Goal: Task Accomplishment & Management: Complete application form

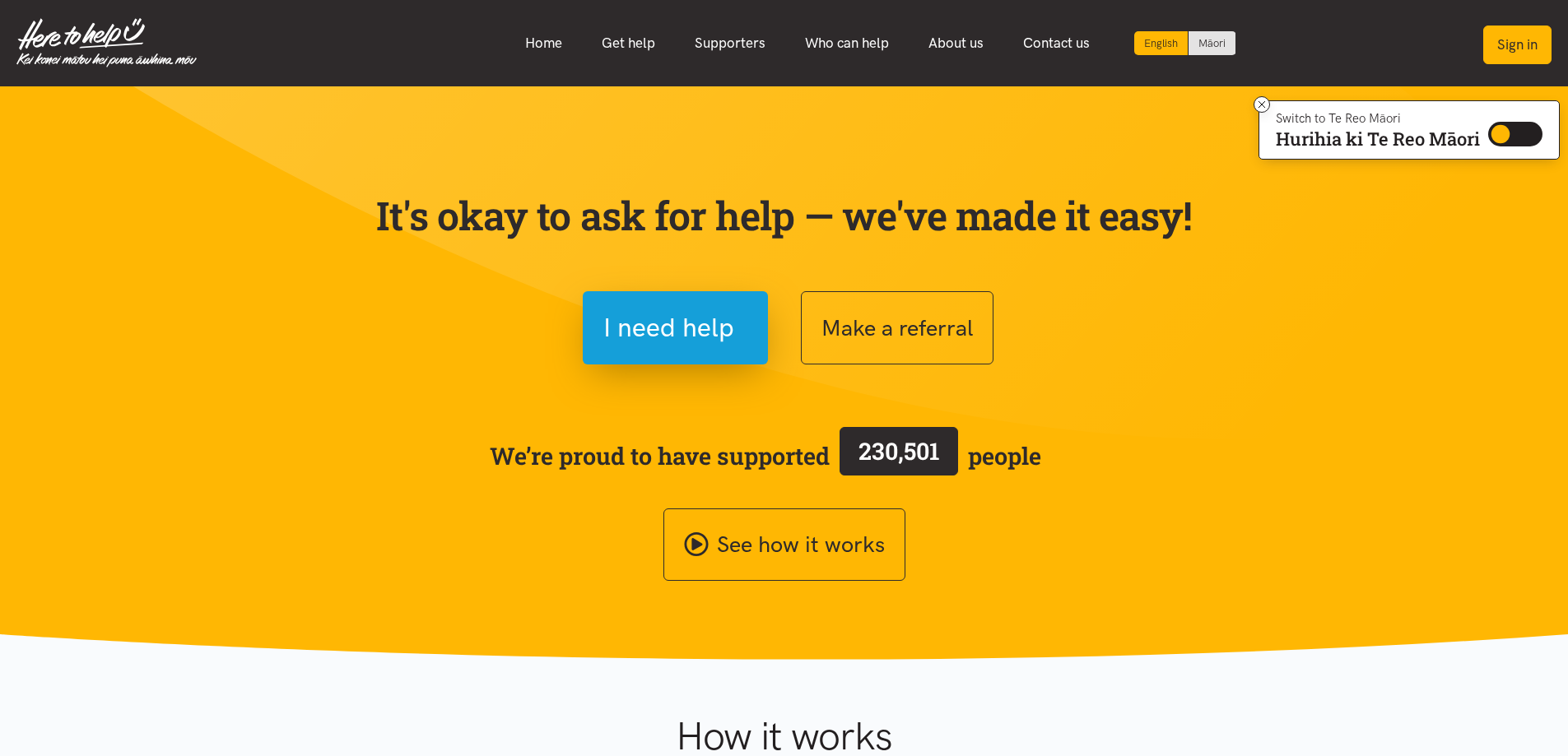
click at [1511, 43] on button "Sign in" at bounding box center [1517, 45] width 68 height 39
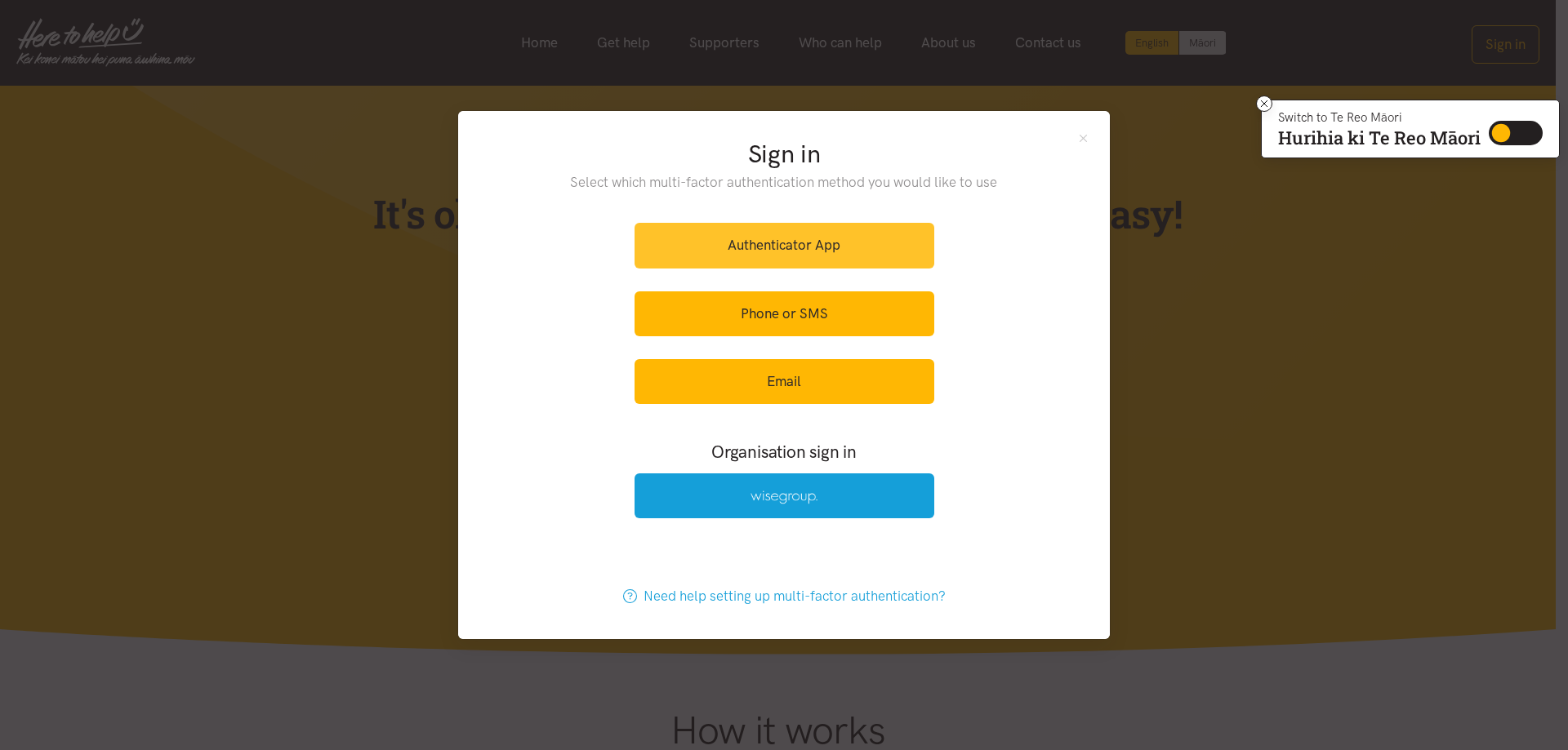
click at [796, 245] on link "Authenticator App" at bounding box center [784, 245] width 300 height 45
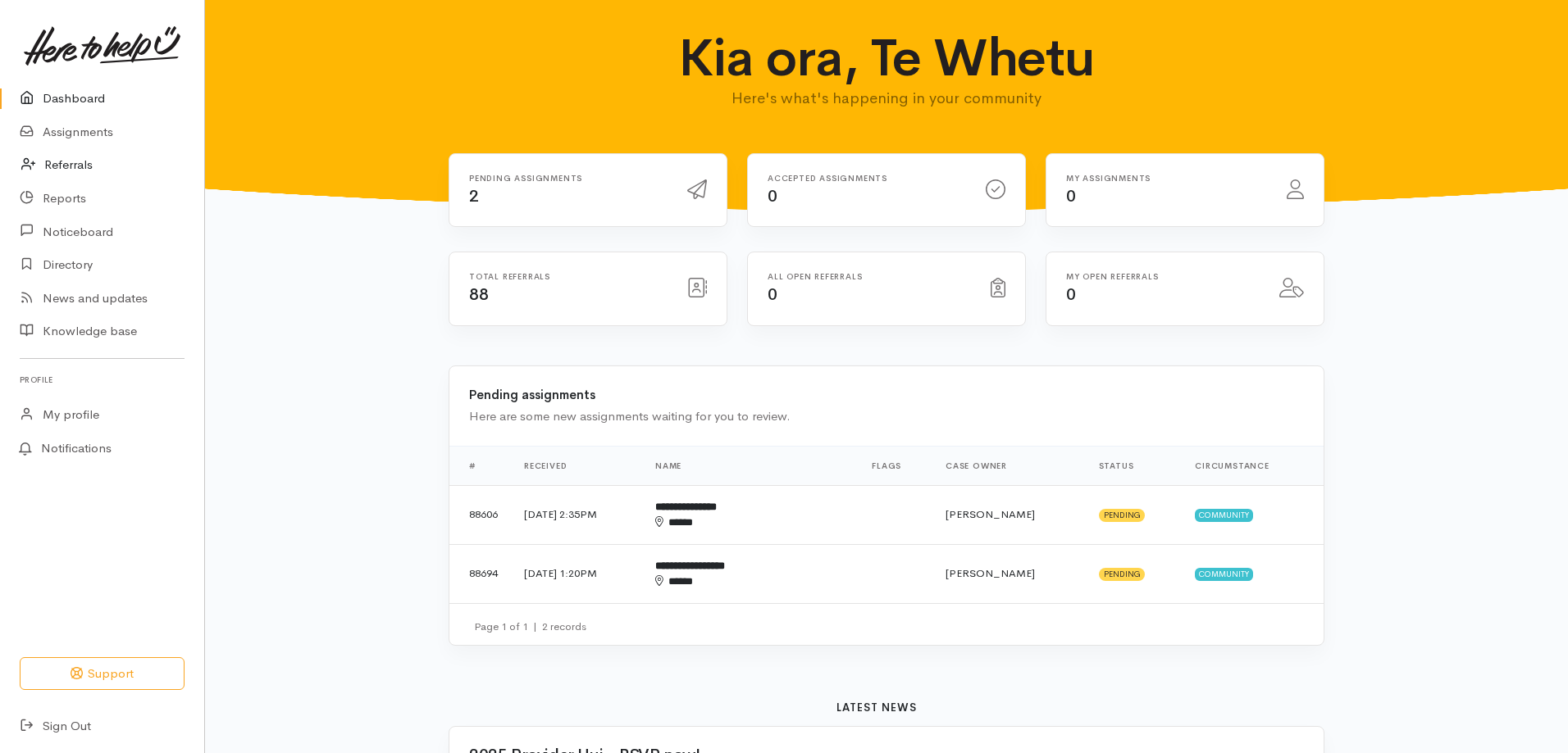
click at [73, 165] on link "Referrals" at bounding box center [102, 164] width 204 height 34
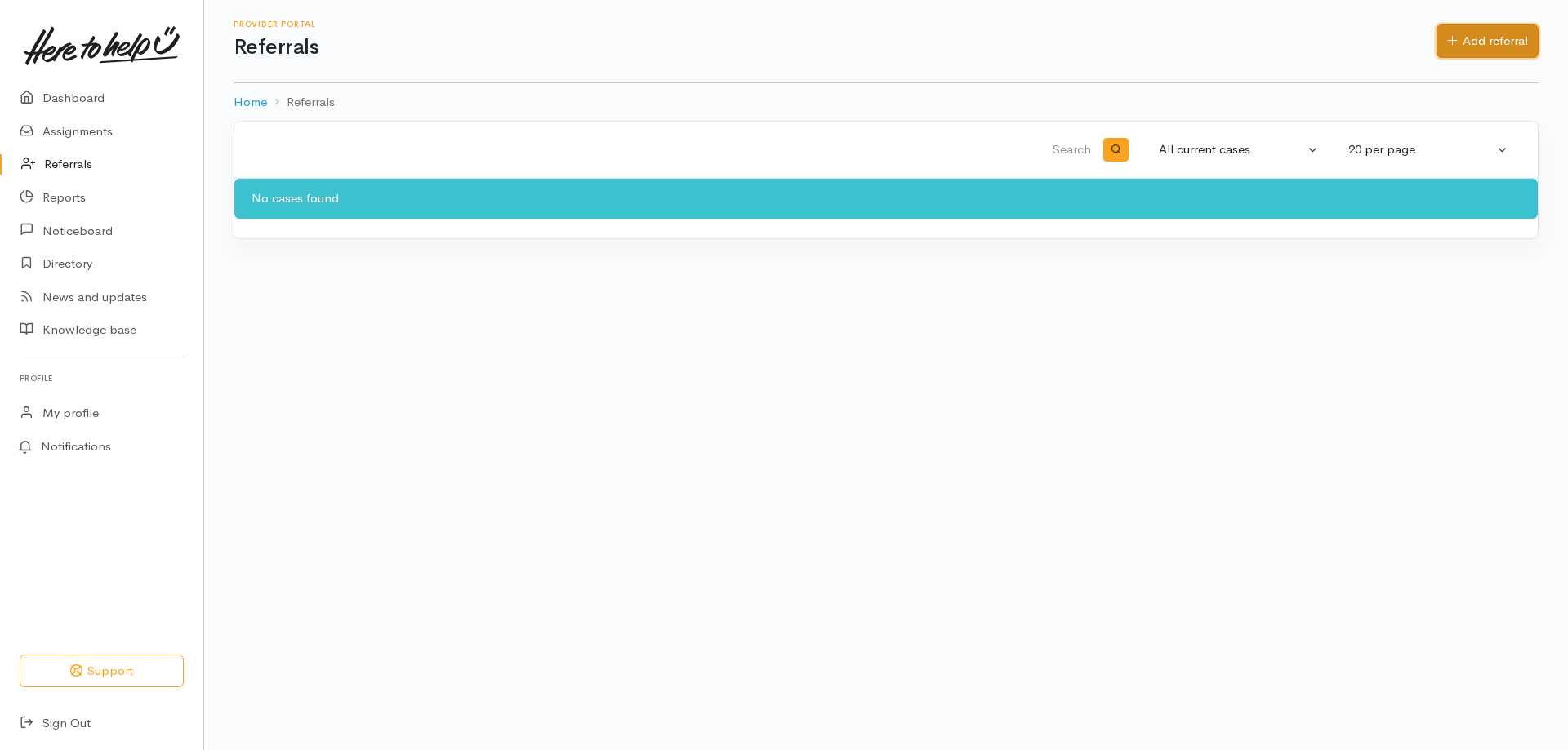
drag, startPoint x: 1484, startPoint y: 33, endPoint x: 1471, endPoint y: 39, distance: 14.3
click at [1484, 34] on link "Add referral" at bounding box center [1487, 41] width 102 height 34
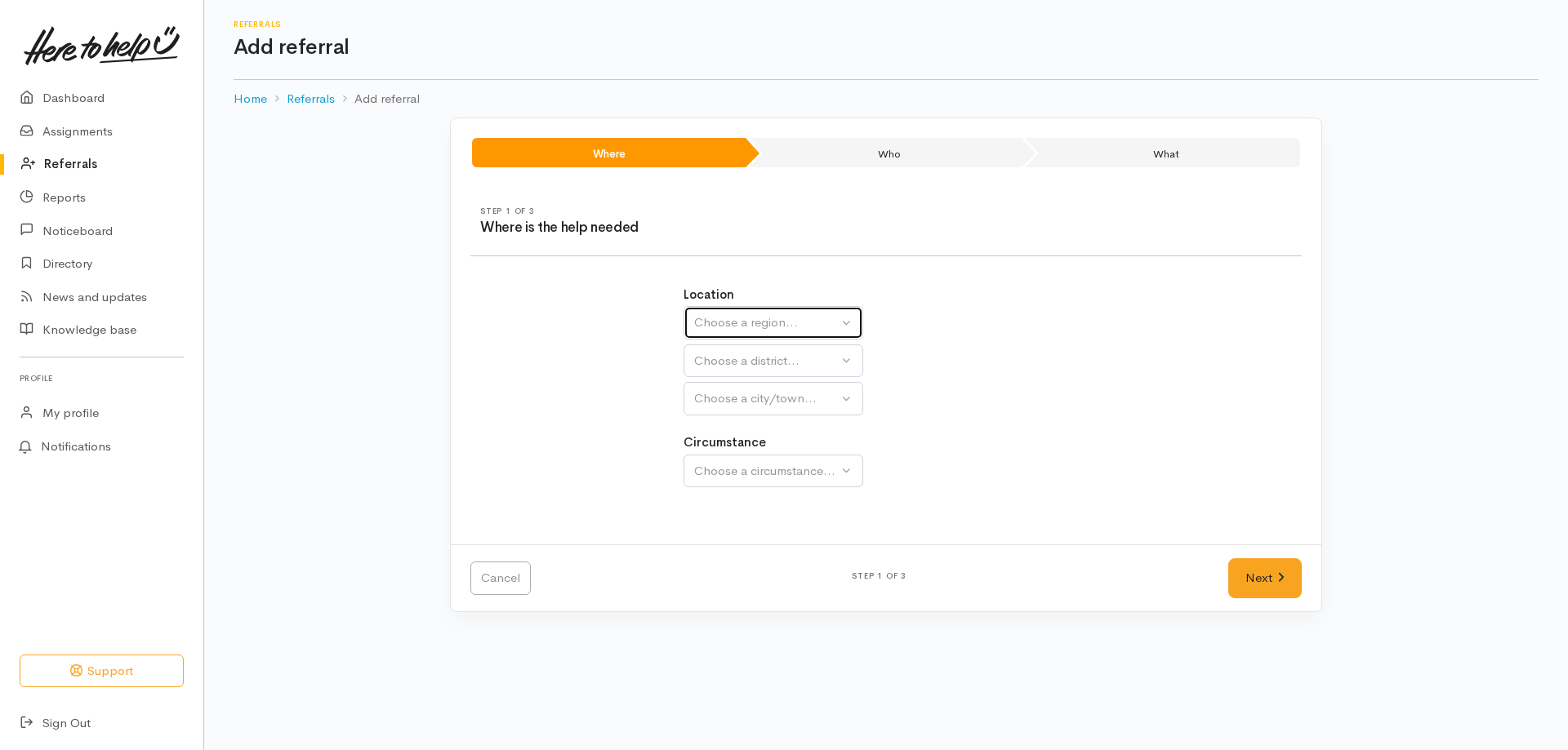
click at [826, 312] on button "Choose a region..." at bounding box center [773, 323] width 179 height 34
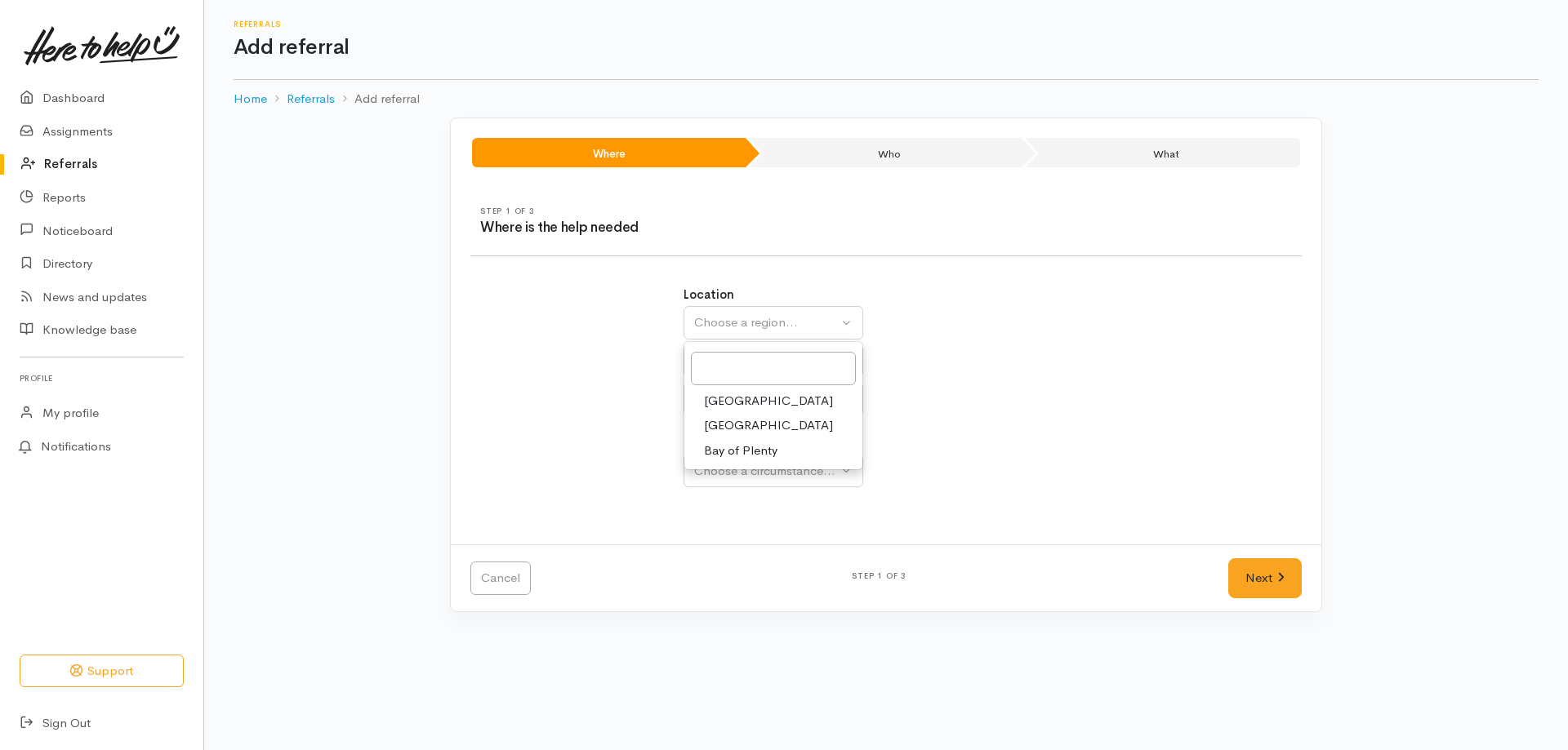
click at [746, 420] on span "[GEOGRAPHIC_DATA]" at bounding box center [769, 426] width 129 height 19
select select "3"
select select
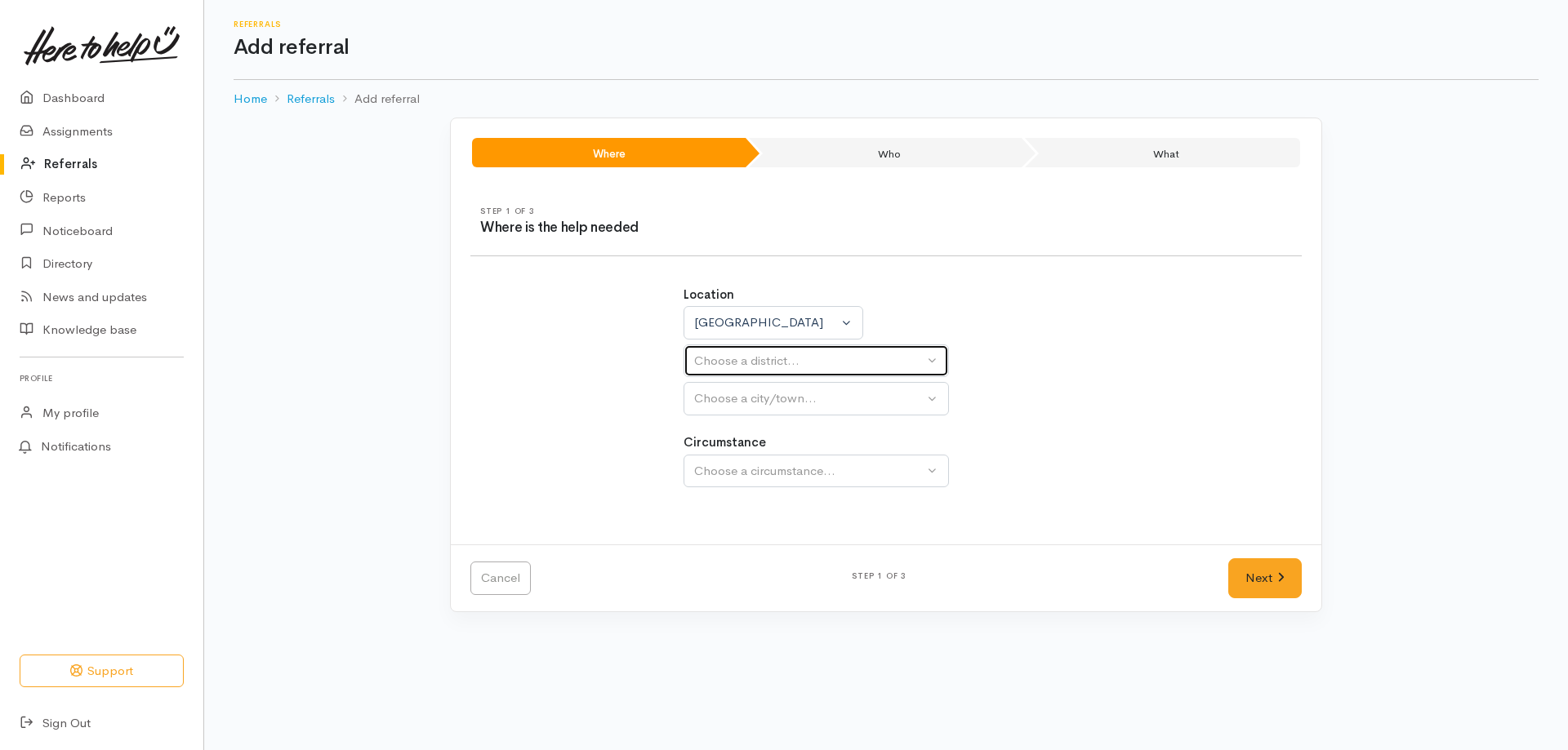
click at [807, 363] on div "Choose a district..." at bounding box center [809, 361] width 229 height 19
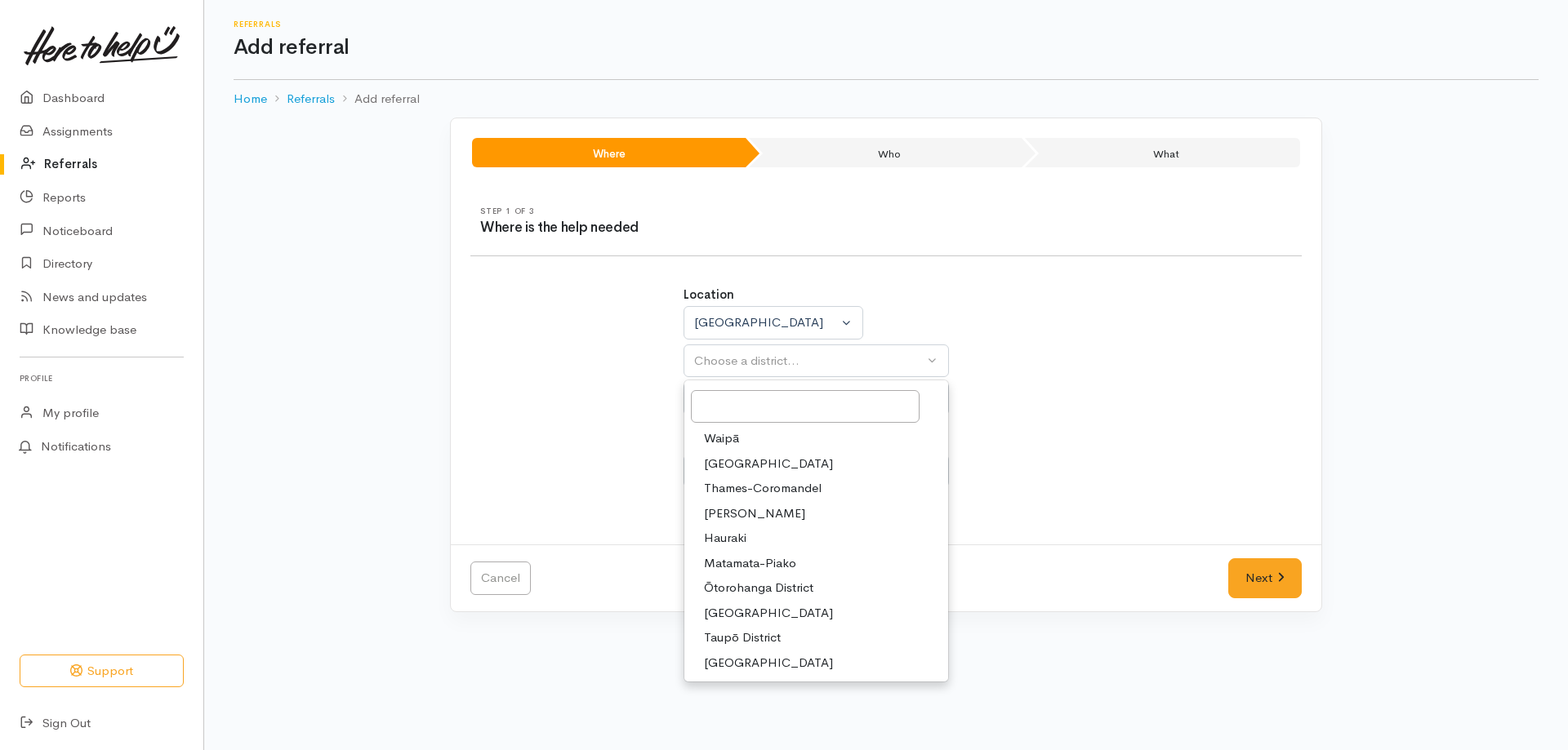
click at [740, 634] on span "Taupō District" at bounding box center [743, 638] width 77 height 19
select select "14"
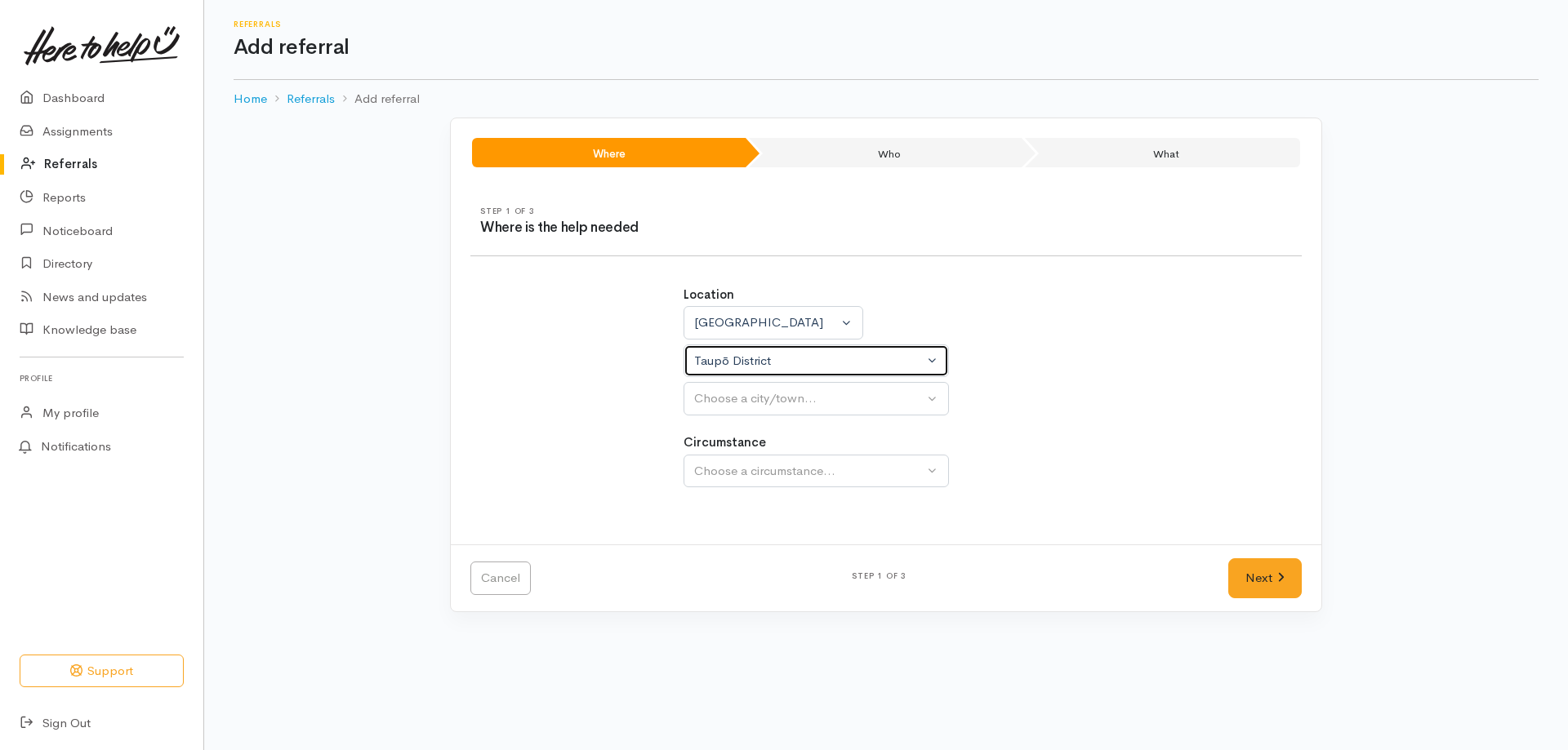
select select
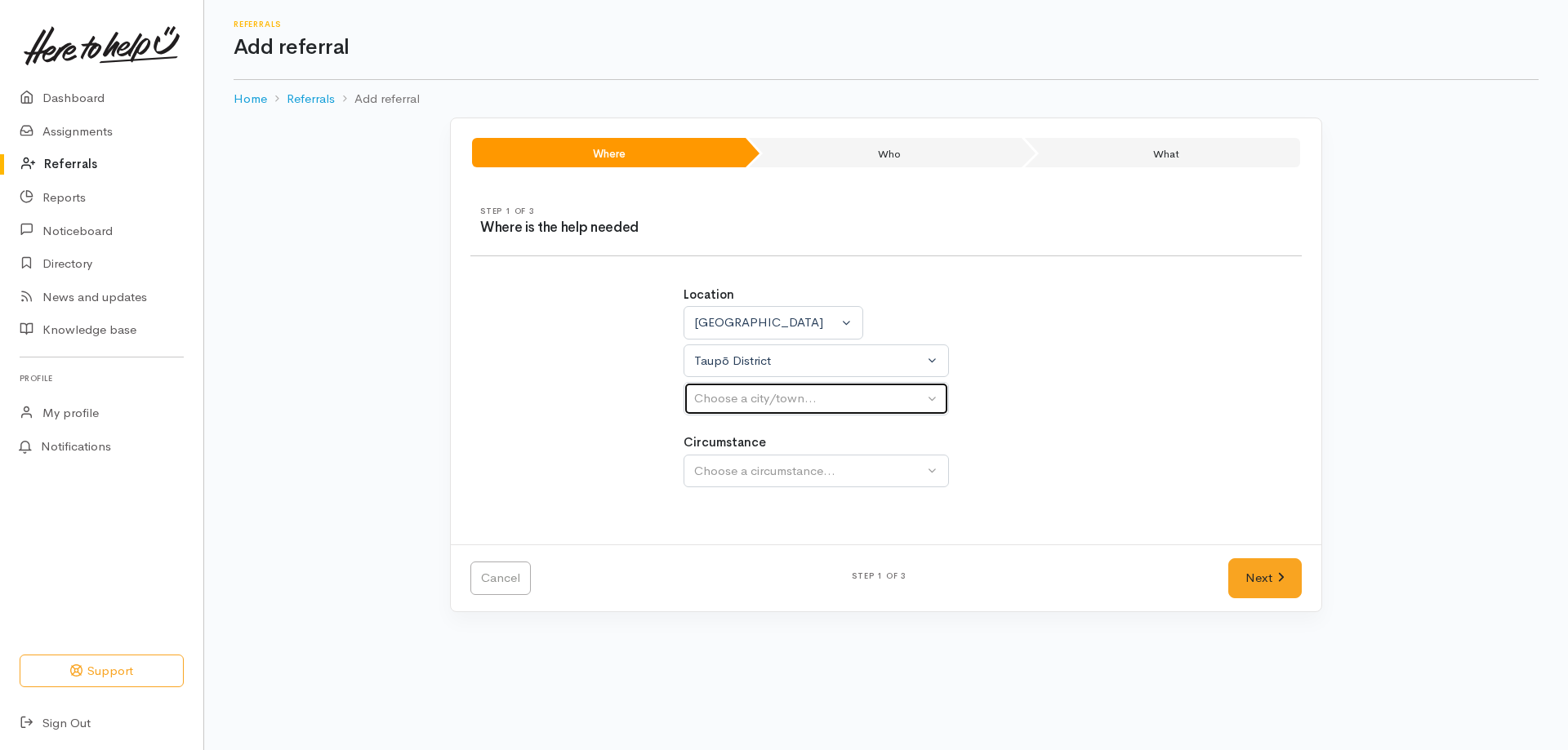
click at [781, 400] on div "Choose a city/town..." at bounding box center [809, 399] width 229 height 19
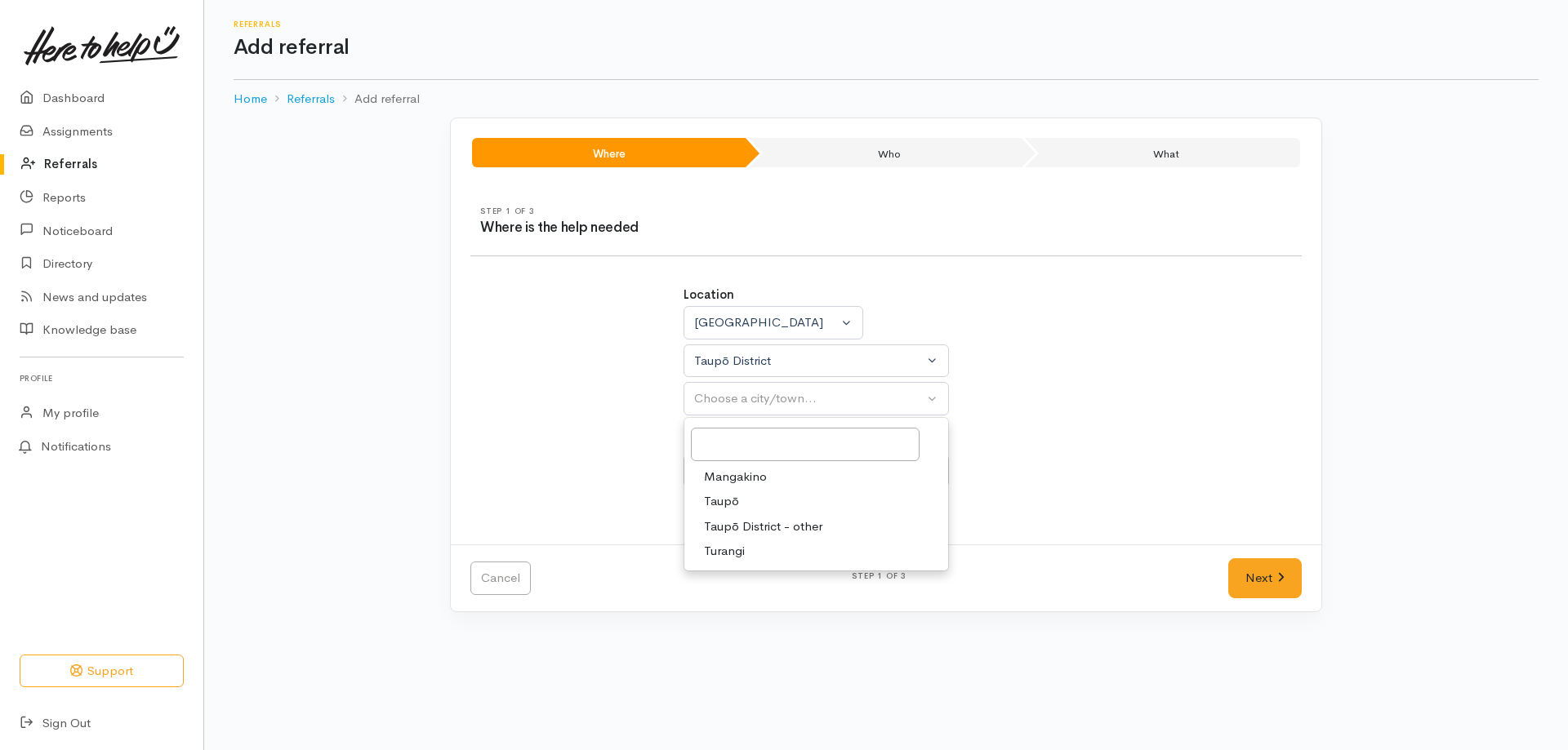
click at [734, 505] on span "Taupō" at bounding box center [721, 501] width 35 height 19
select select "183"
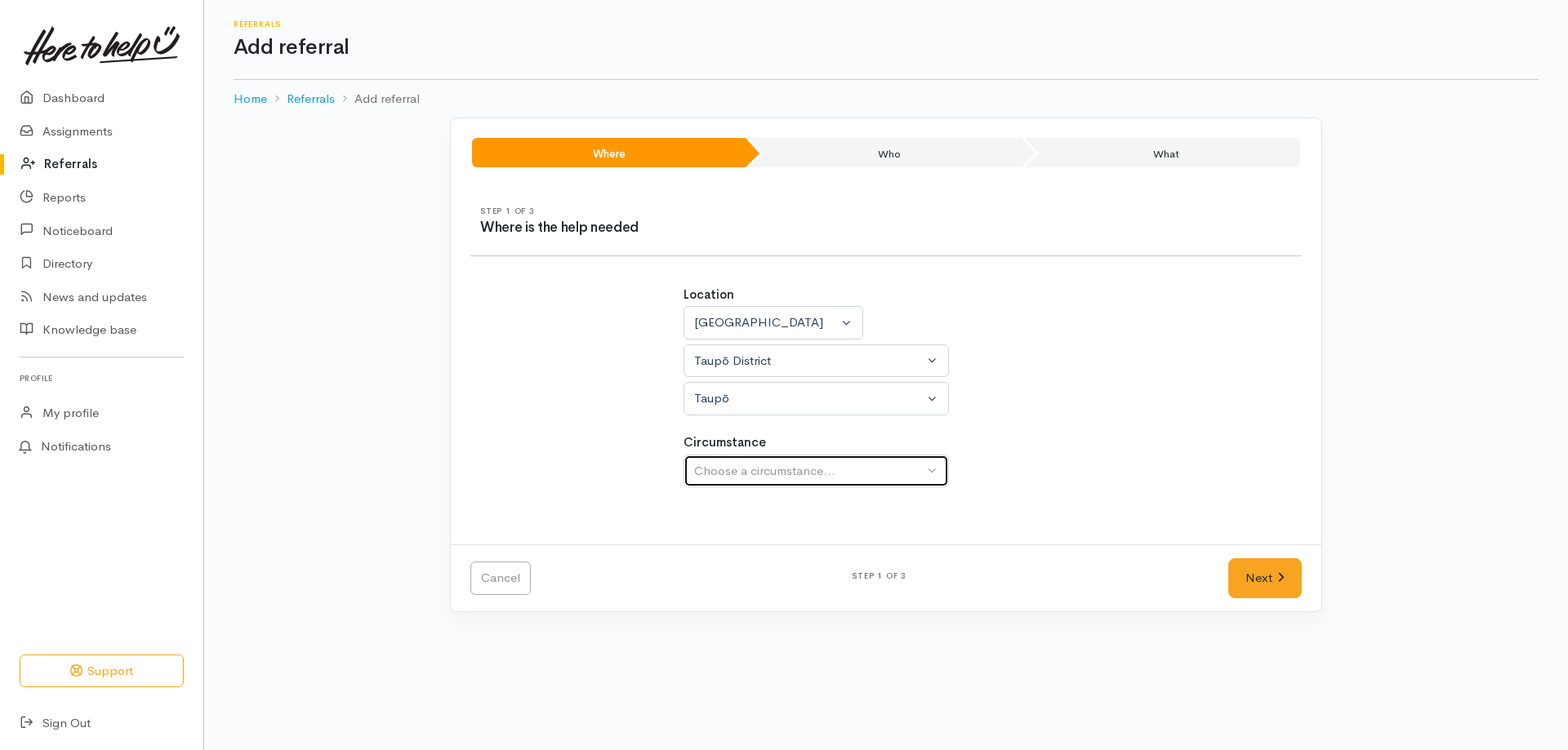
click at [757, 471] on div "Choose a circumstance..." at bounding box center [809, 471] width 229 height 19
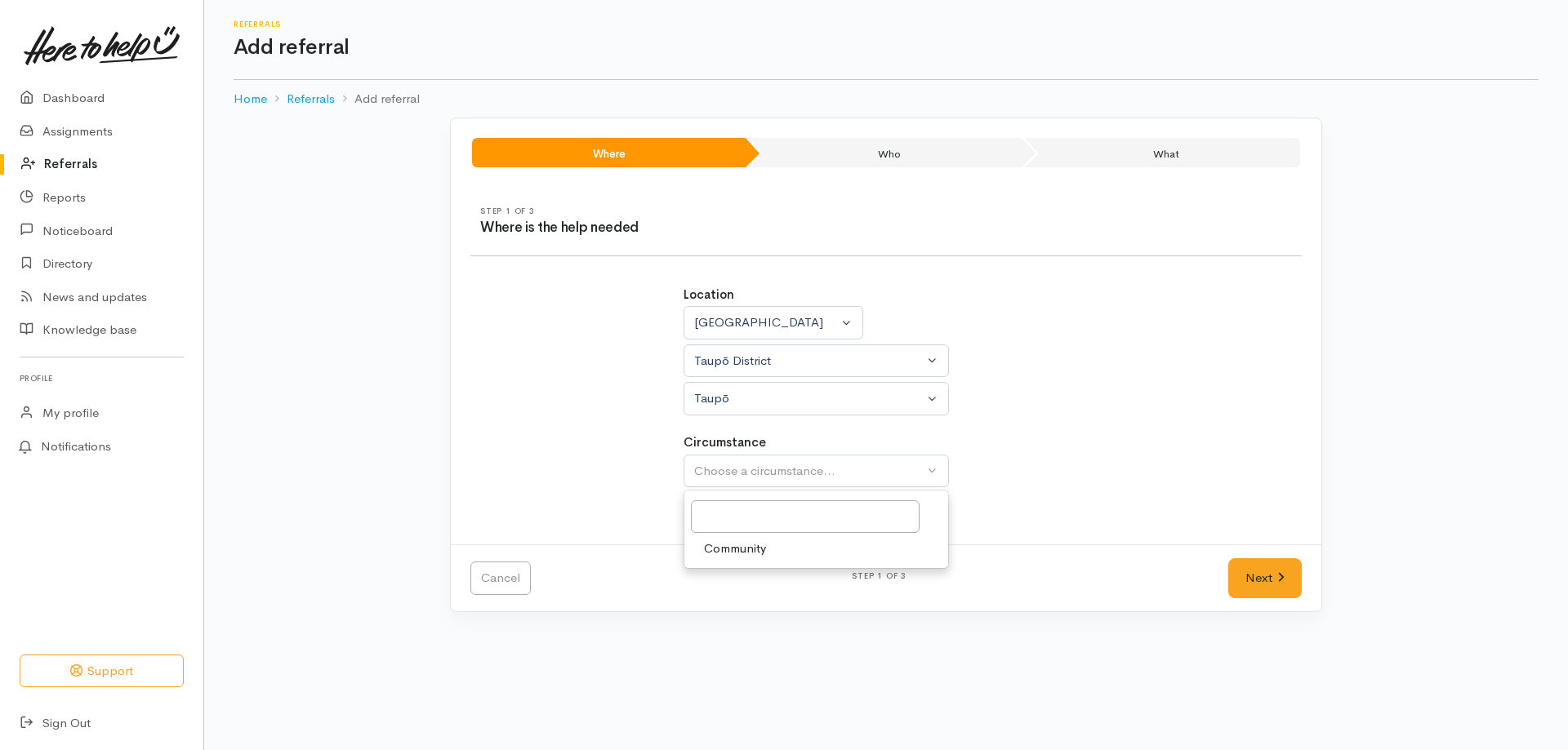
click at [752, 551] on span "Community" at bounding box center [735, 549] width 62 height 19
select select "2"
click at [1241, 585] on link "Next" at bounding box center [1265, 578] width 74 height 40
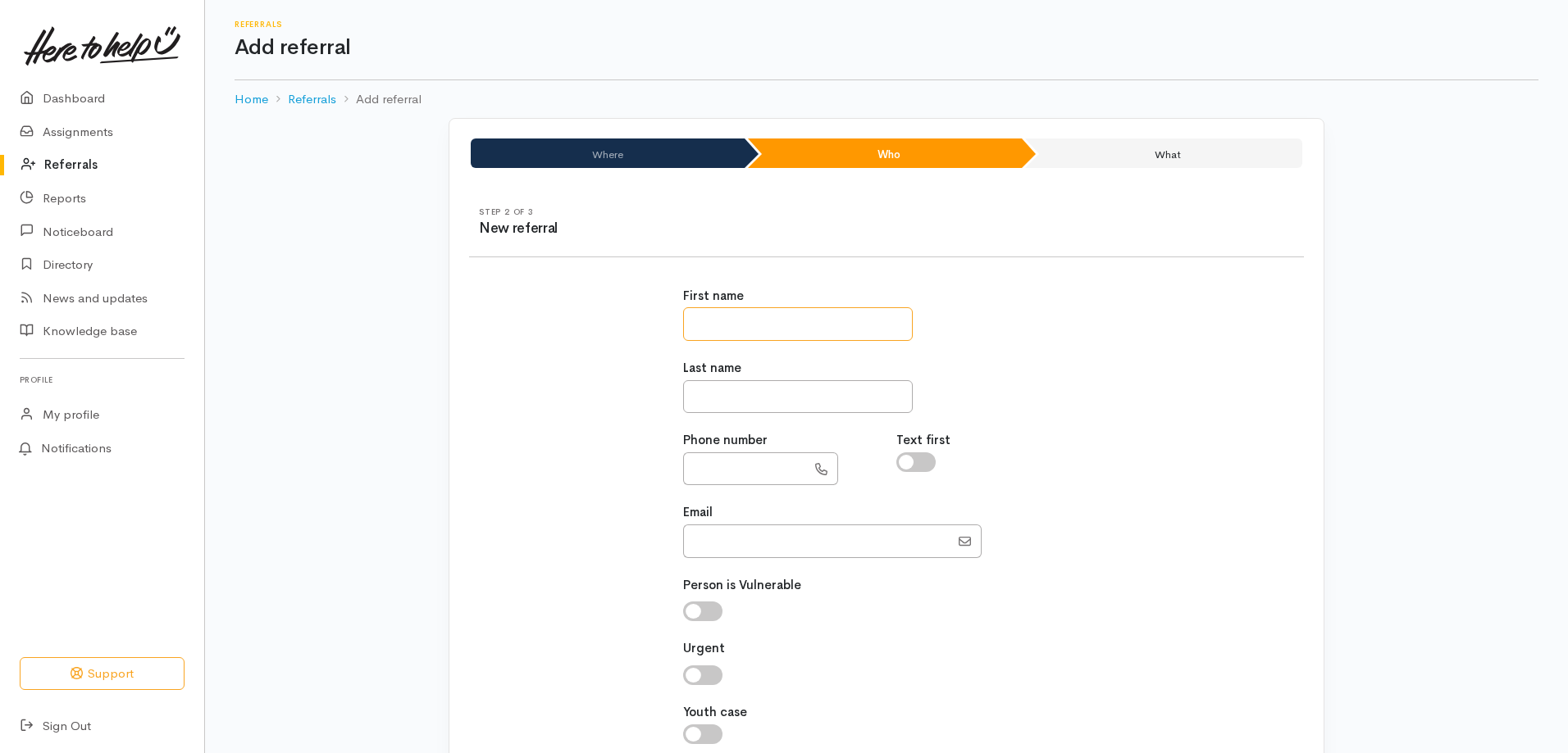
click at [789, 332] on input "text" at bounding box center [798, 324] width 229 height 34
type input "******"
click at [739, 396] on input "text" at bounding box center [798, 397] width 229 height 34
type input "*******"
click at [727, 463] on input "text" at bounding box center [745, 469] width 123 height 34
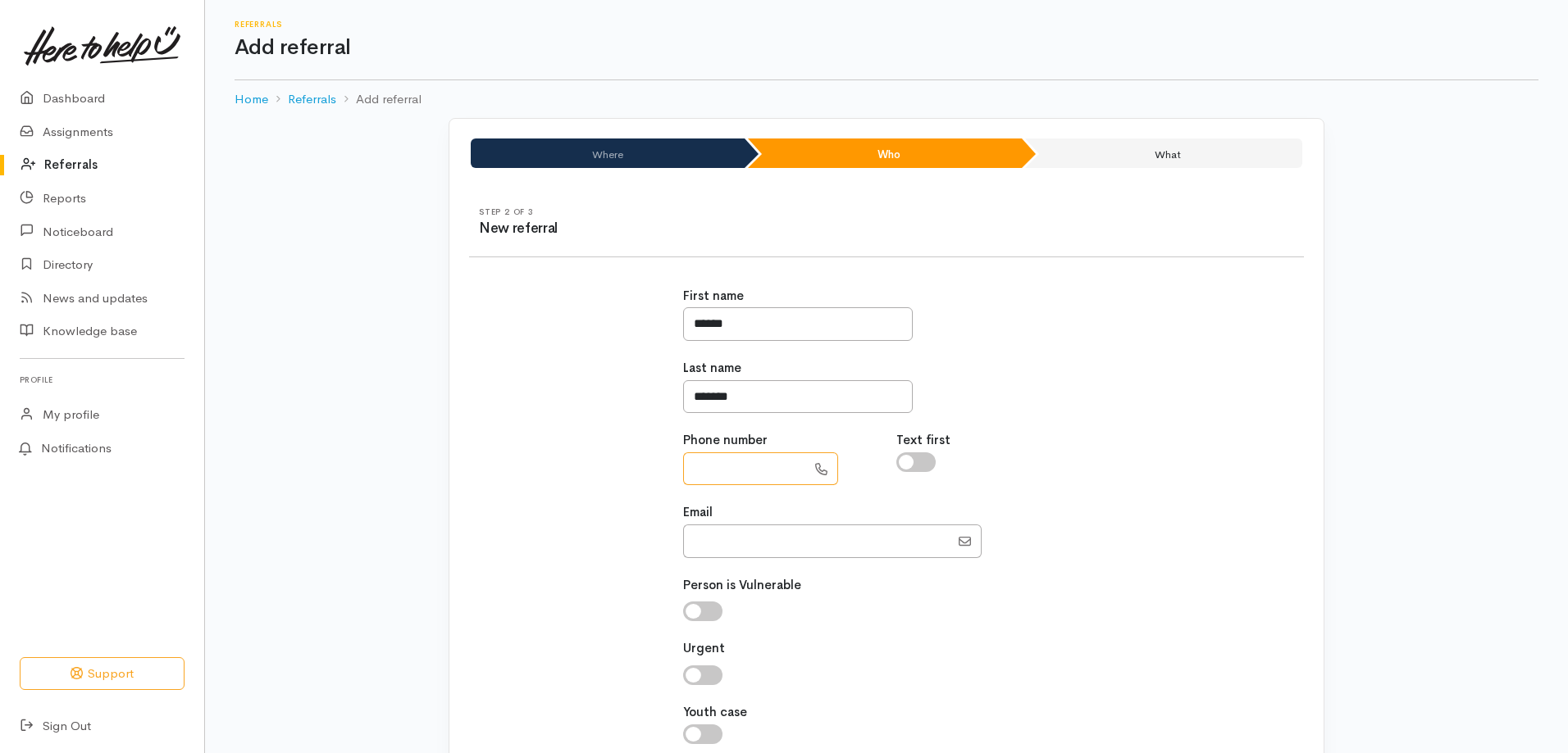
paste input "**********"
type input "**********"
click at [733, 555] on input "Email" at bounding box center [816, 541] width 266 height 34
paste input "kirikau3@gmail.com"
type input "kirikau3@gmail.com"
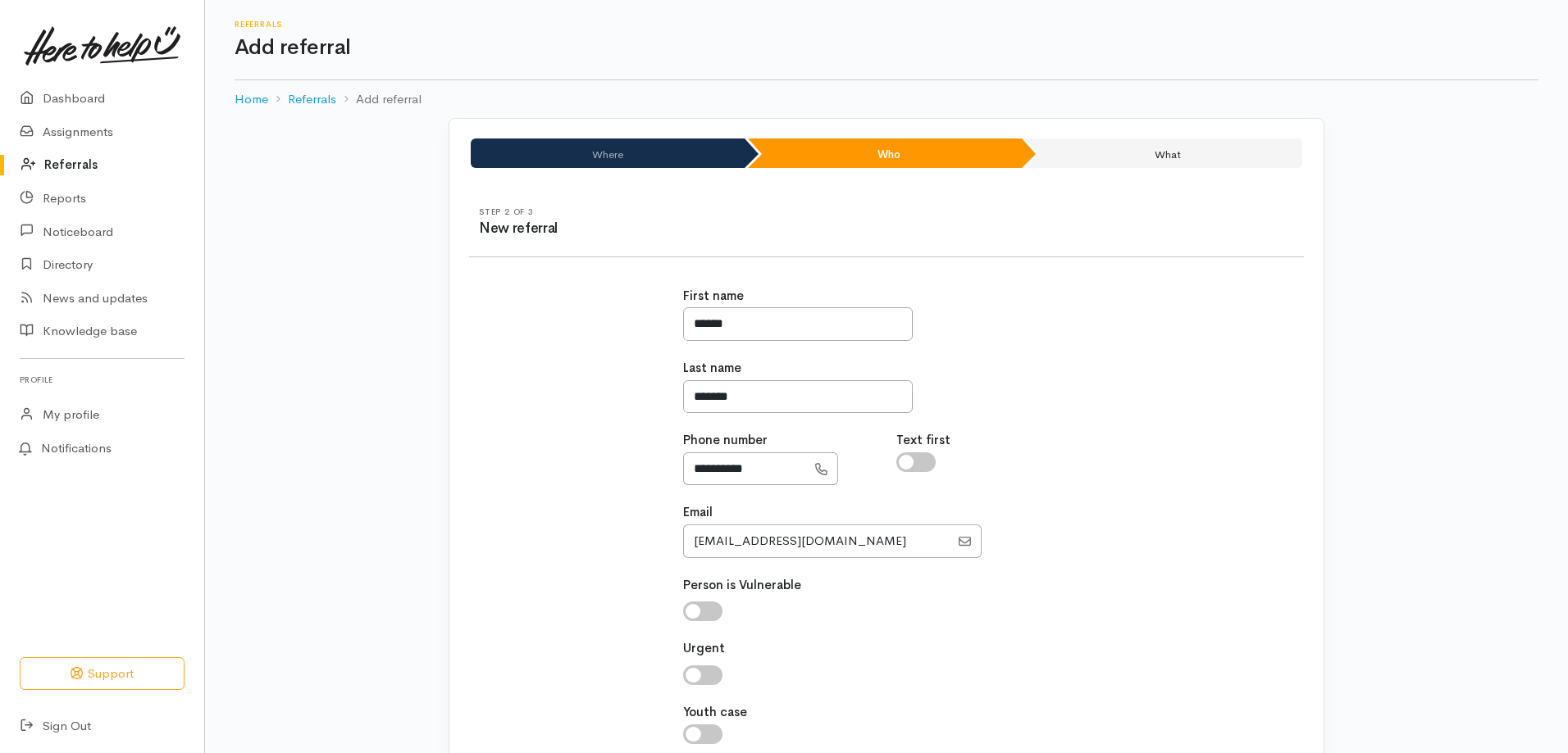
click at [696, 604] on input "checkbox" at bounding box center [703, 612] width 39 height 20
checkbox input "true"
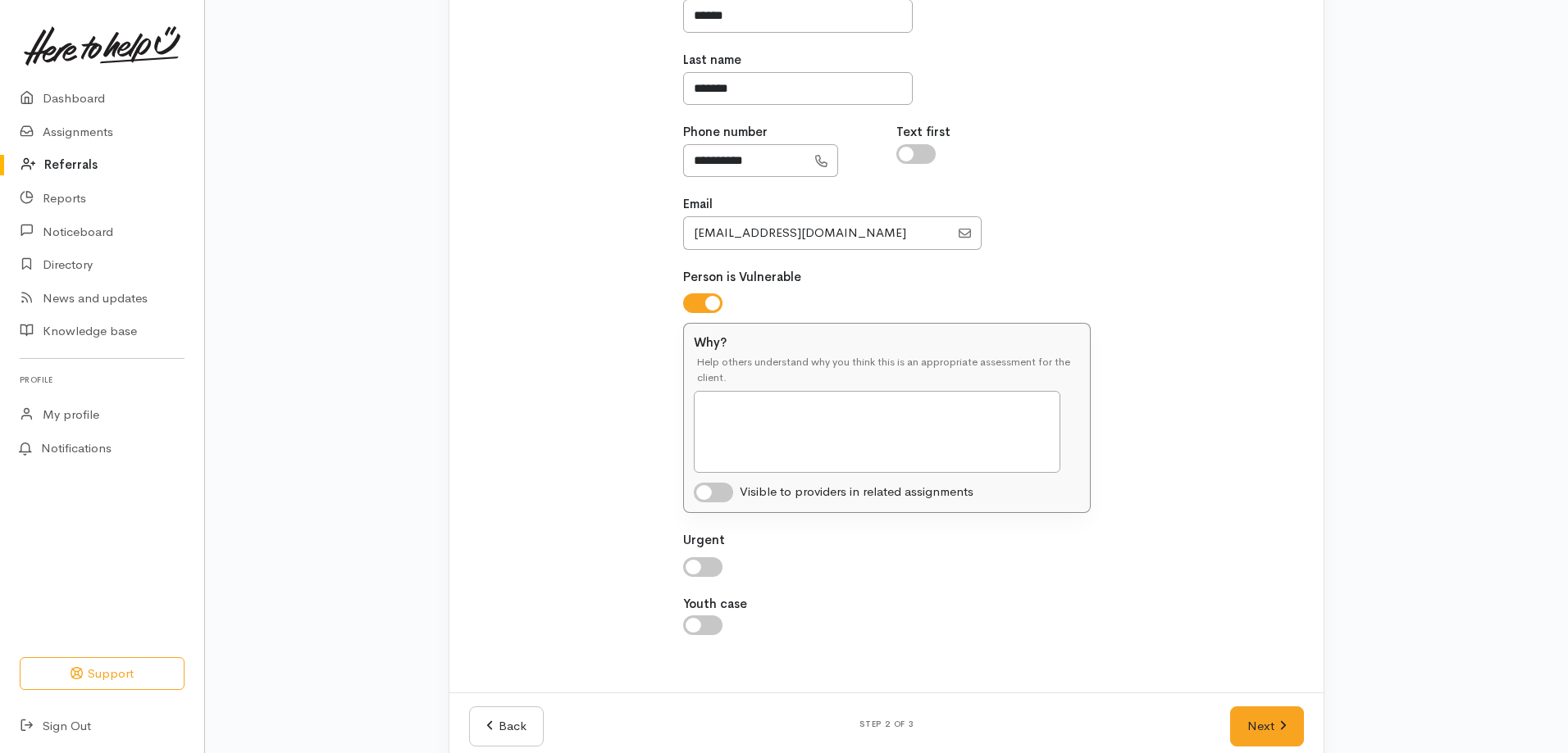
scroll to position [328, 0]
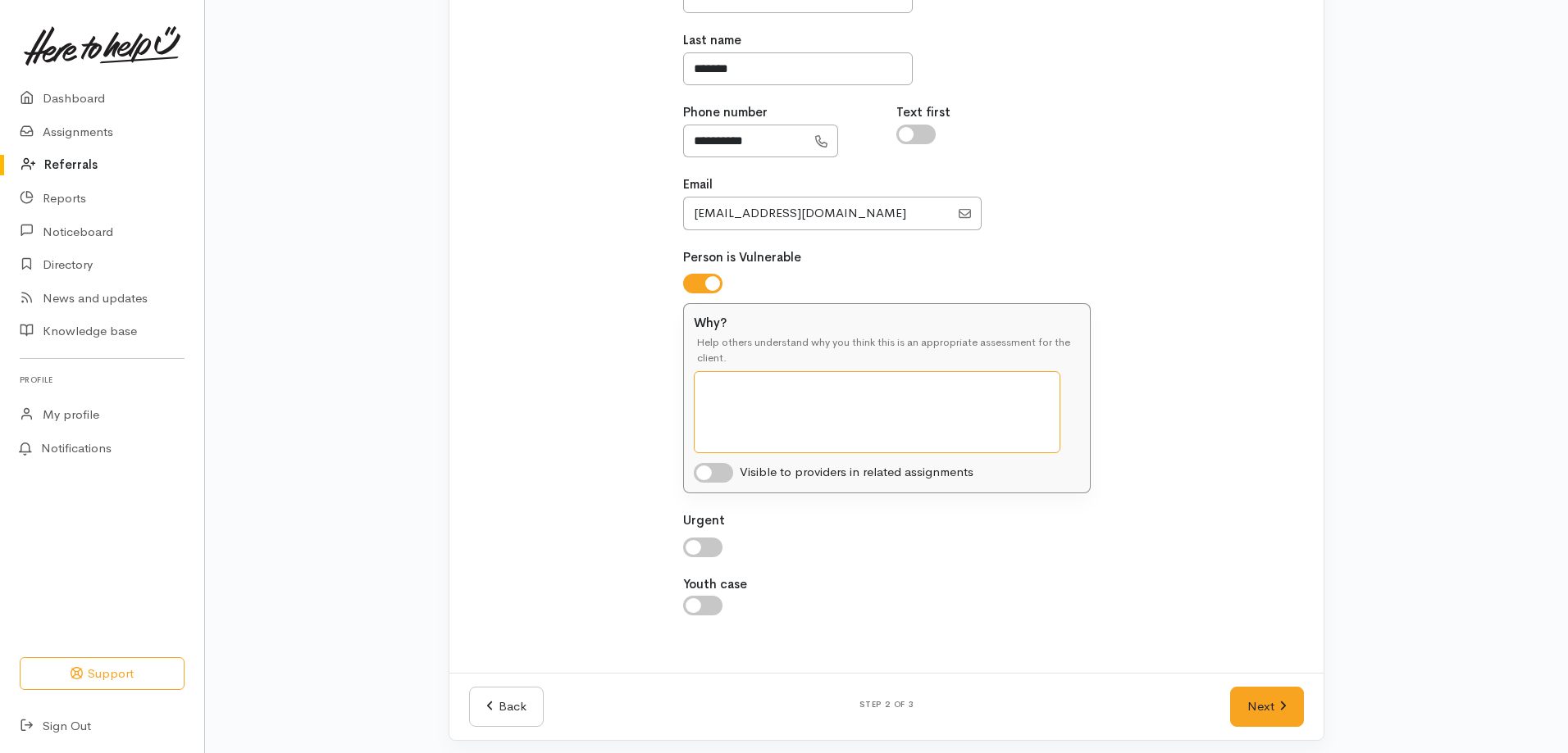
click at [754, 394] on textarea "Why?" at bounding box center [877, 413] width 367 height 82
type textarea "Client has no money left this week after he has paid his rent to pay for grocer…"
click at [702, 475] on input "checkbox" at bounding box center [714, 473] width 39 height 20
checkbox input "true"
click at [694, 546] on input "checkbox" at bounding box center [703, 547] width 39 height 20
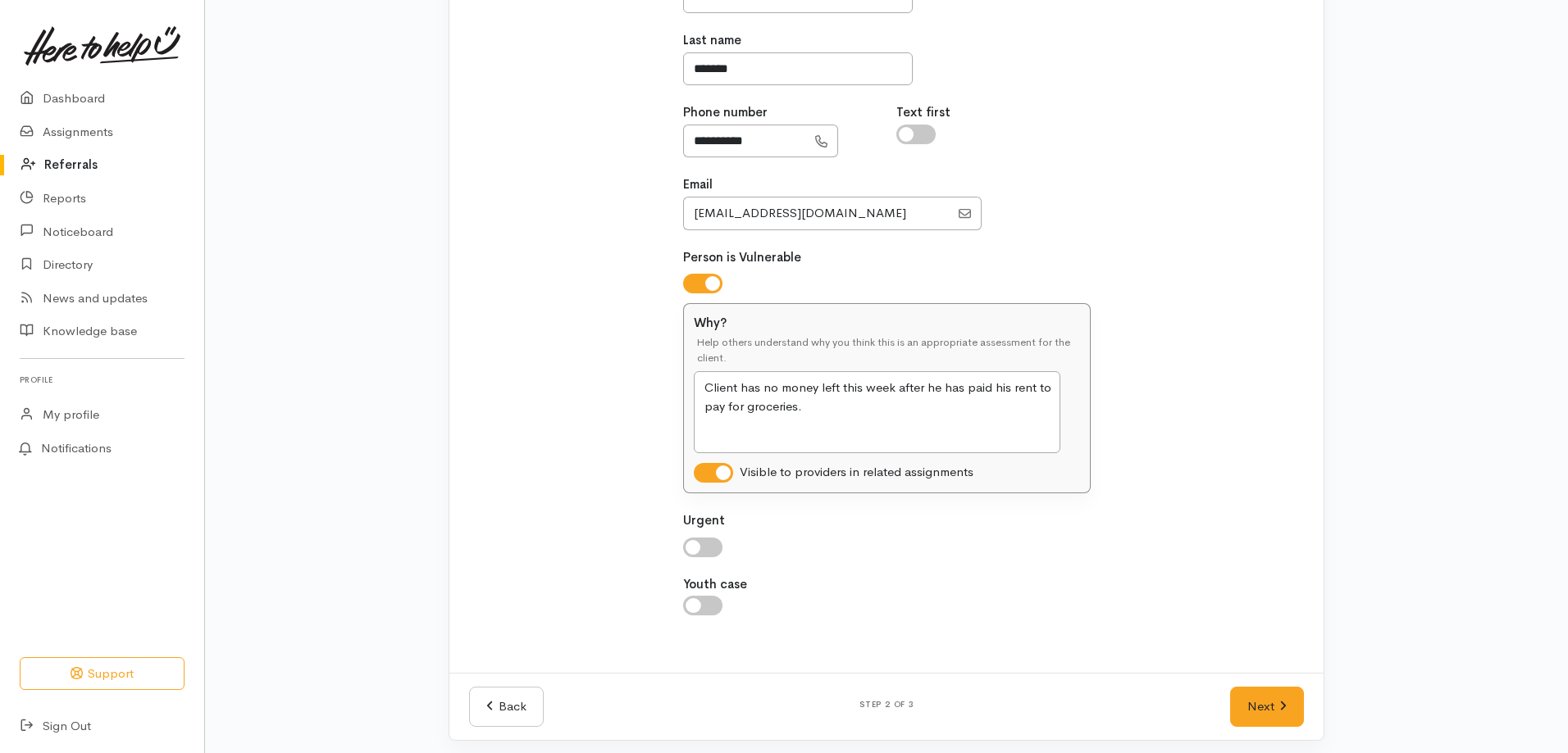
checkbox input "true"
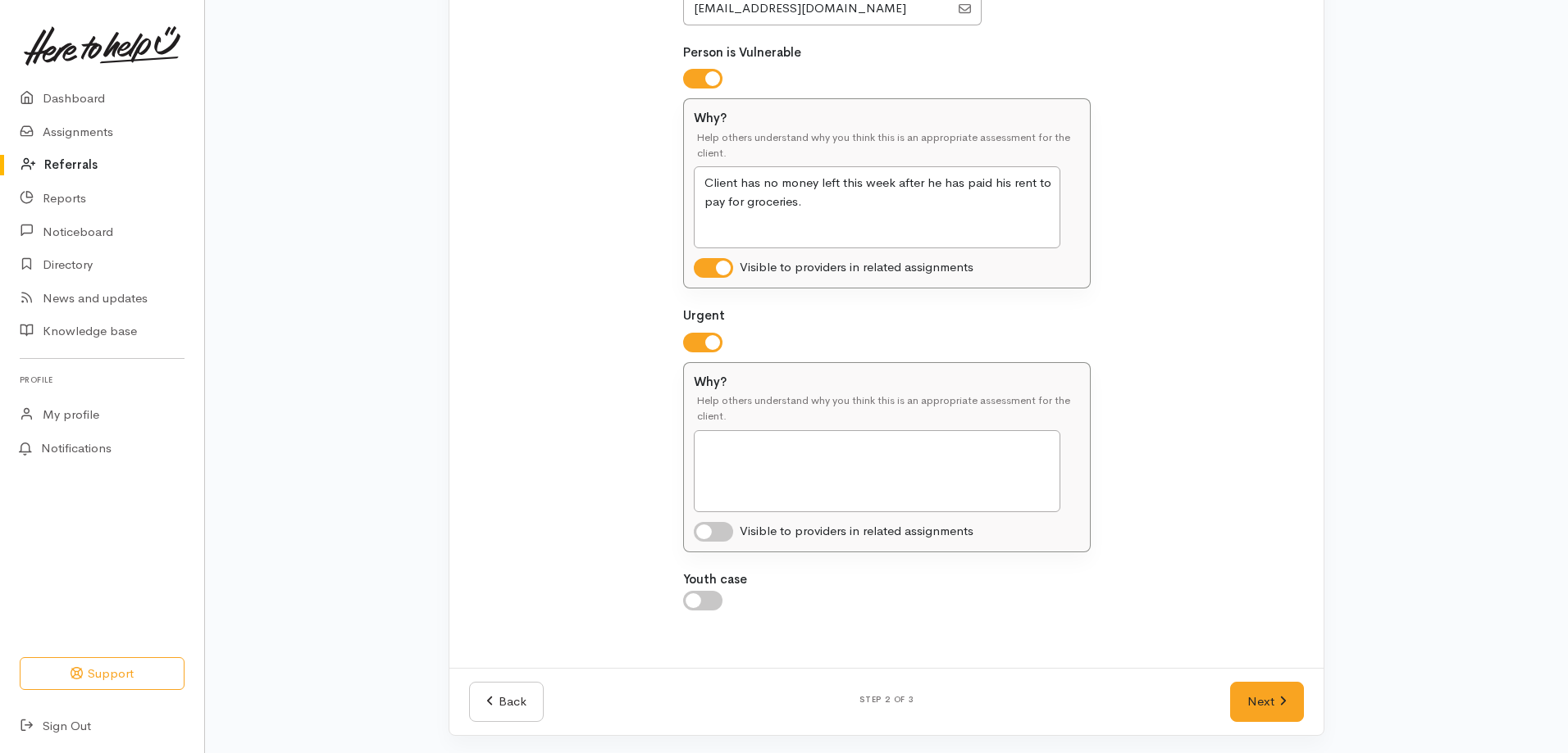
scroll to position [535, 0]
click at [745, 447] on textarea "Why?" at bounding box center [877, 469] width 367 height 82
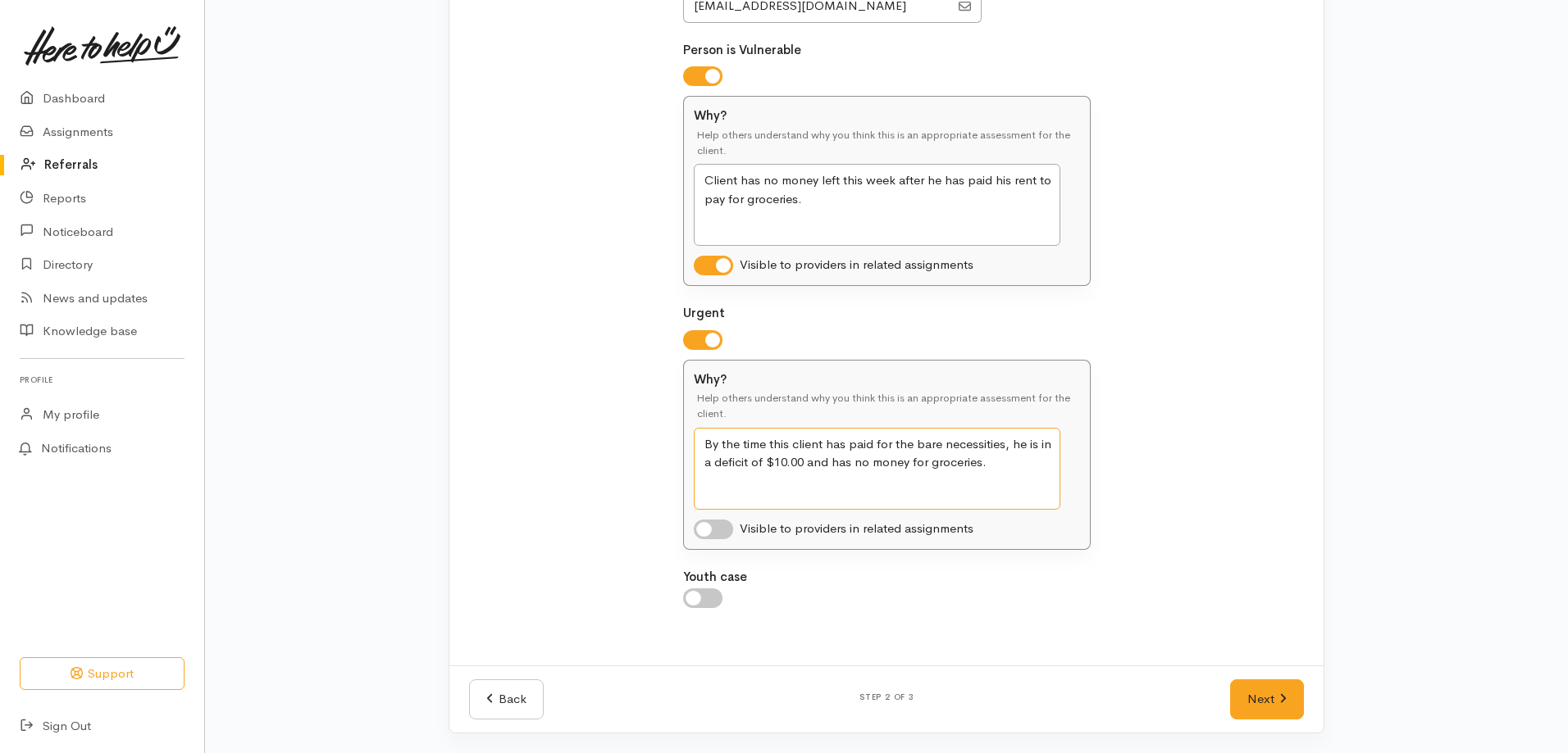
type textarea "By the time this client has paid for the bare necessities, he is in a deficit o…"
click at [694, 525] on input "checkbox" at bounding box center [714, 529] width 39 height 20
checkbox input "true"
click at [1251, 702] on link "Next" at bounding box center [1267, 700] width 74 height 40
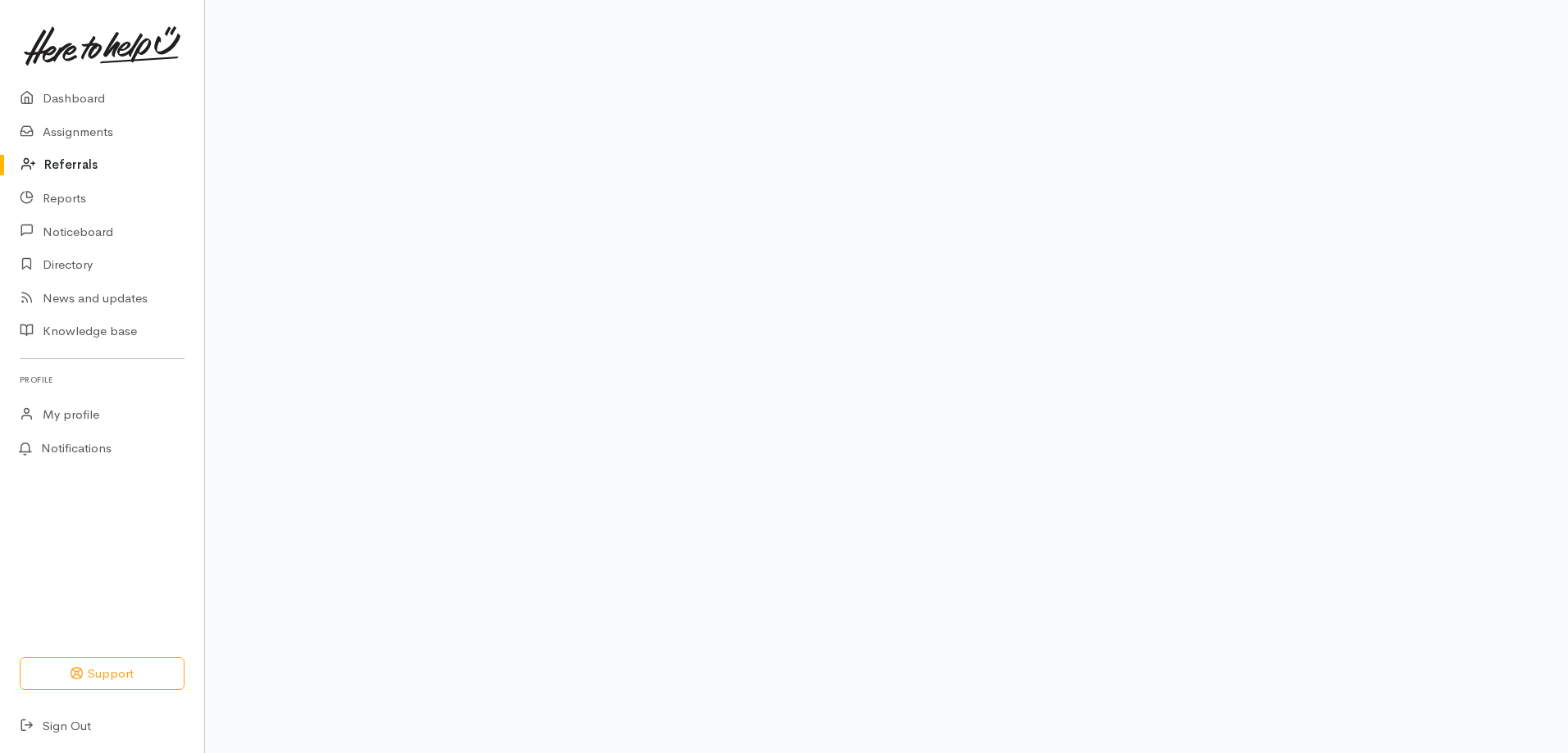
scroll to position [104, 0]
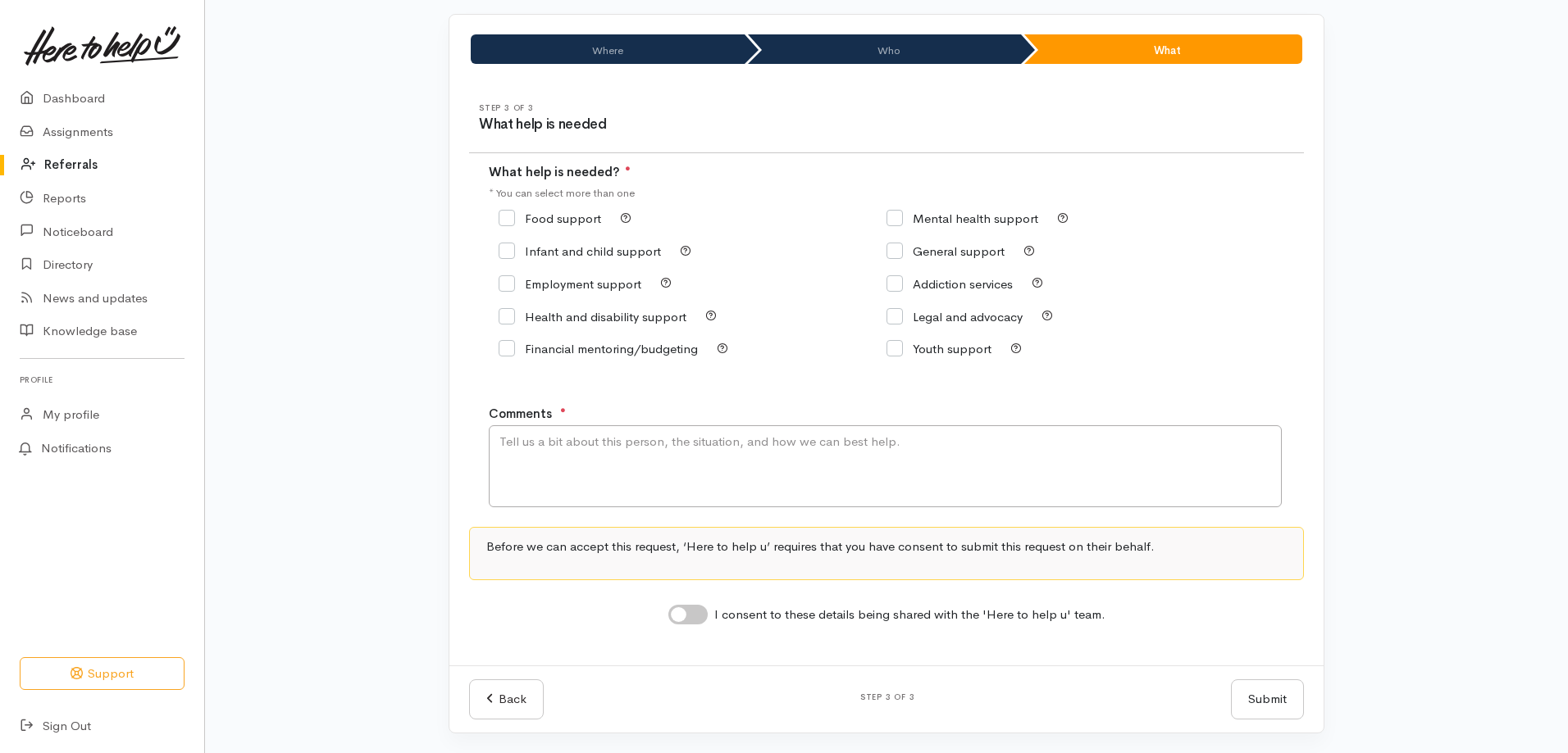
click at [509, 211] on icon at bounding box center [506, 218] width 16 height 16
click at [505, 215] on input "Food support" at bounding box center [549, 218] width 103 height 12
checkbox input "true"
click at [549, 455] on textarea "Comments" at bounding box center [885, 467] width 793 height 82
type textarea "C"
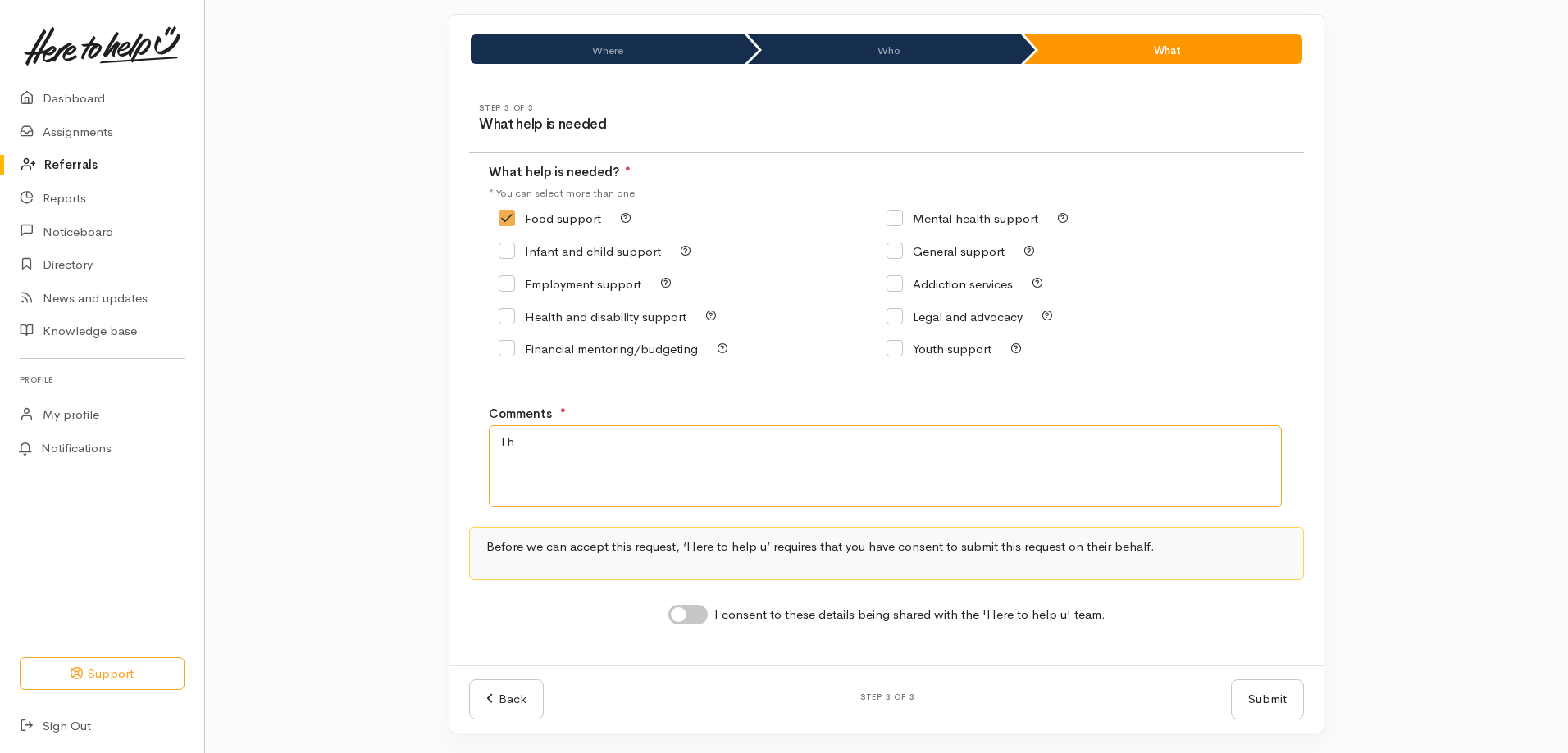
type textarea "T"
type textarea "Client has a genuine need for food support."
click at [686, 614] on input "I consent to these details being shared with the 'Here to help u' team." at bounding box center [688, 615] width 39 height 20
checkbox input "true"
click at [1297, 688] on button "Submit" at bounding box center [1267, 700] width 73 height 40
